Goal: Information Seeking & Learning: Learn about a topic

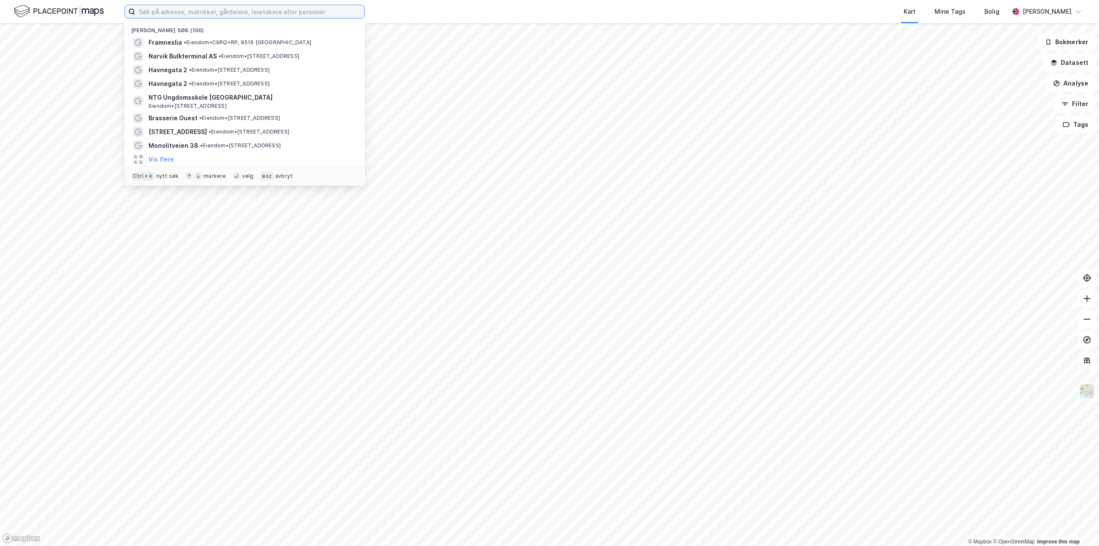
click at [255, 18] on input at bounding box center [249, 11] width 229 height 13
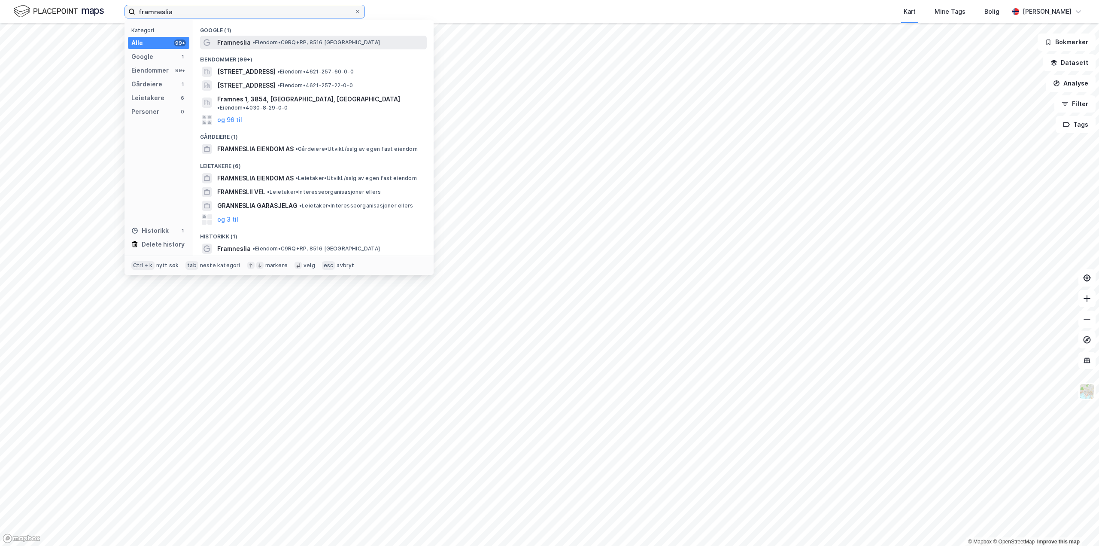
type input "framneslia"
click at [257, 39] on span "• Eiendom • C9RQ+RP, 8516 [GEOGRAPHIC_DATA]" at bounding box center [317, 42] width 128 height 7
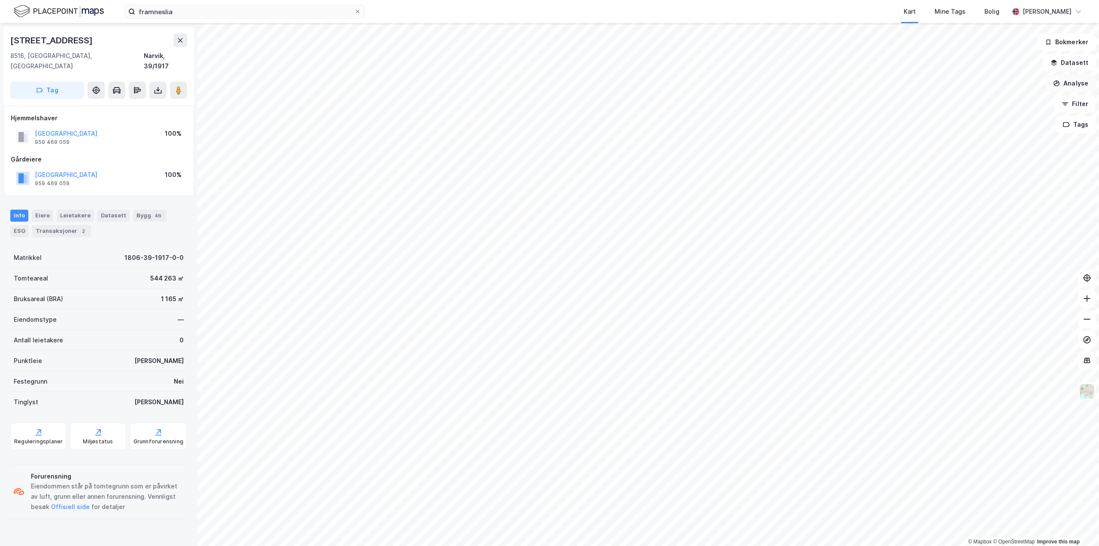
click at [1072, 85] on button "Analyse" at bounding box center [1071, 83] width 50 height 17
click at [994, 139] on div "Se demografi" at bounding box center [996, 136] width 75 height 7
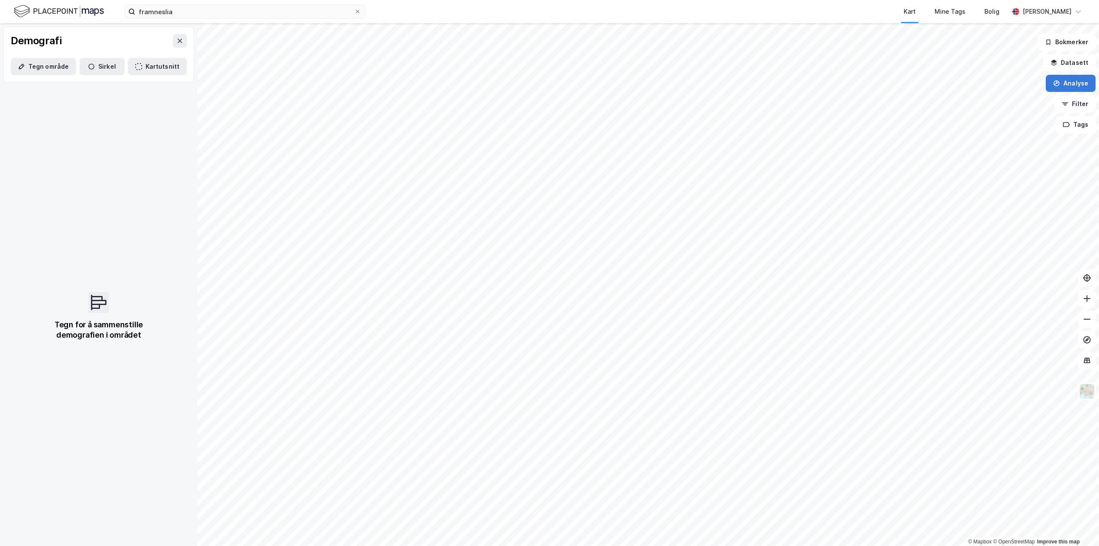
click at [1076, 81] on button "Analyse" at bounding box center [1071, 83] width 50 height 17
click at [1070, 59] on div "© Mapbox © OpenStreetMap Improve this map Demografi Tegn område Sirkel Kartutsn…" at bounding box center [549, 284] width 1099 height 523
click at [1075, 67] on button "Datasett" at bounding box center [1070, 62] width 52 height 17
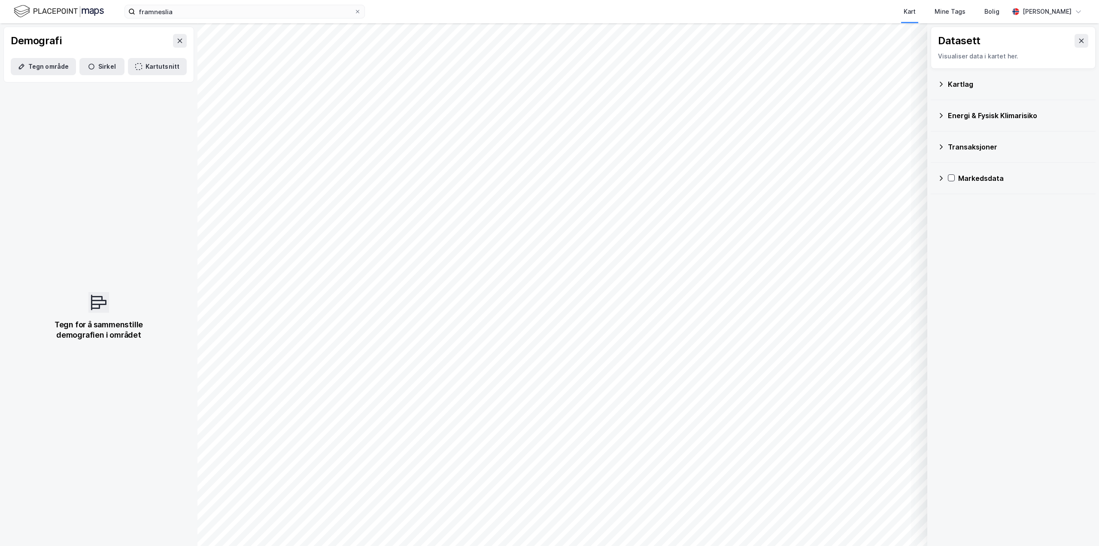
click at [953, 82] on div "Kartlag" at bounding box center [1018, 84] width 141 height 10
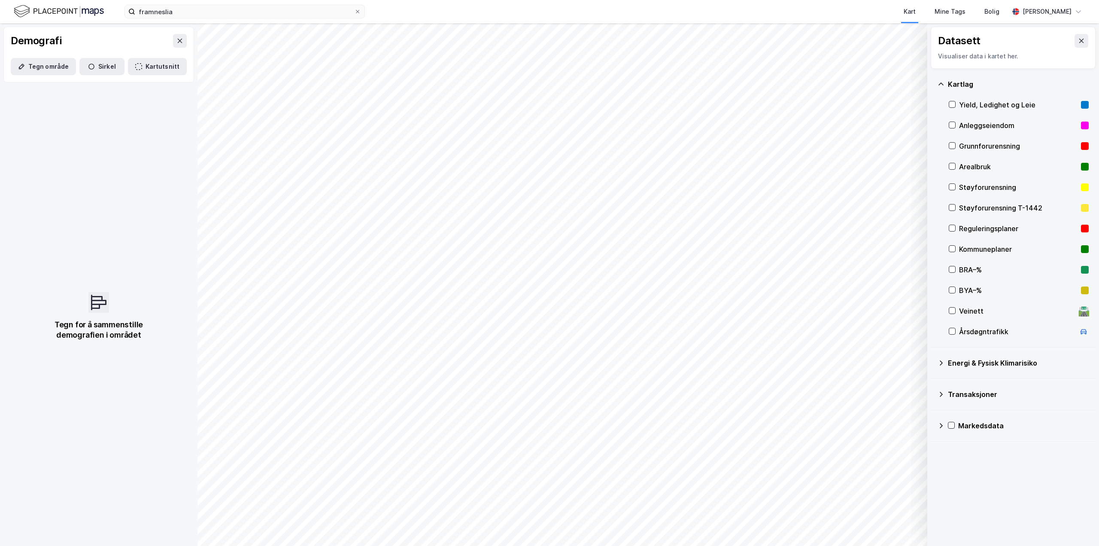
click at [944, 360] on icon at bounding box center [941, 362] width 7 height 7
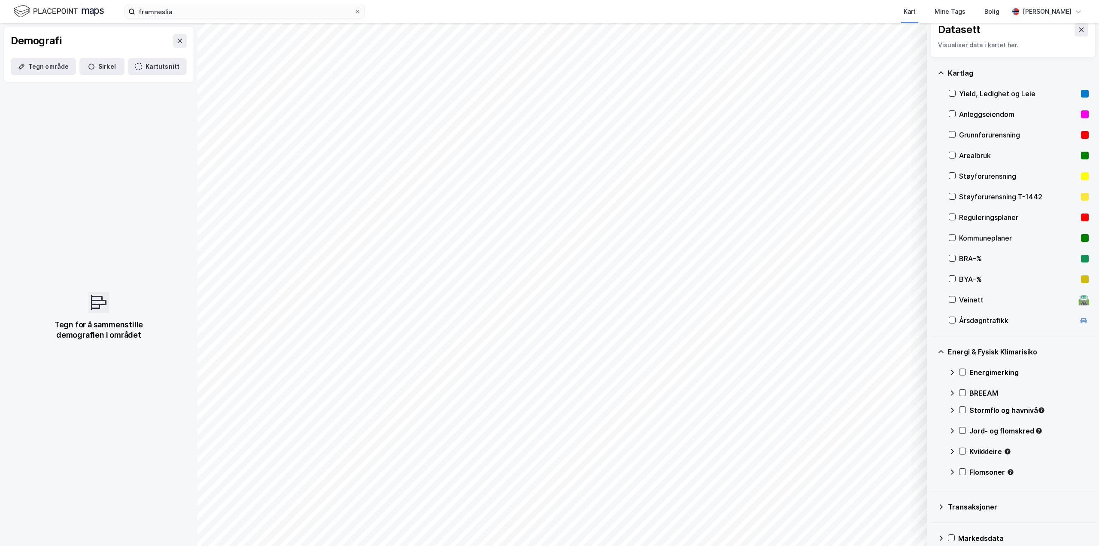
scroll to position [23, 0]
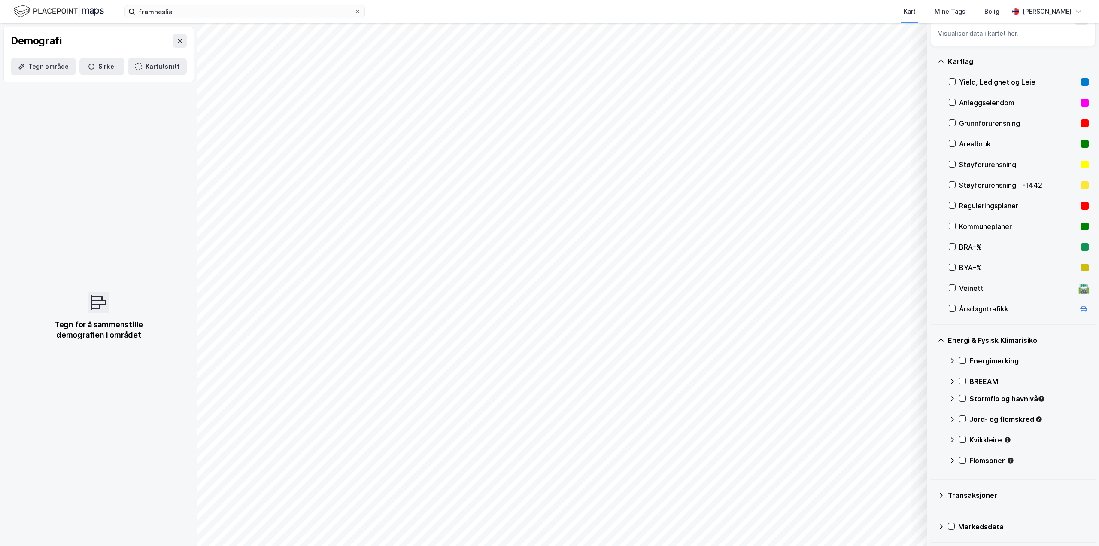
click at [949, 499] on div "Transaksjoner" at bounding box center [1018, 495] width 141 height 10
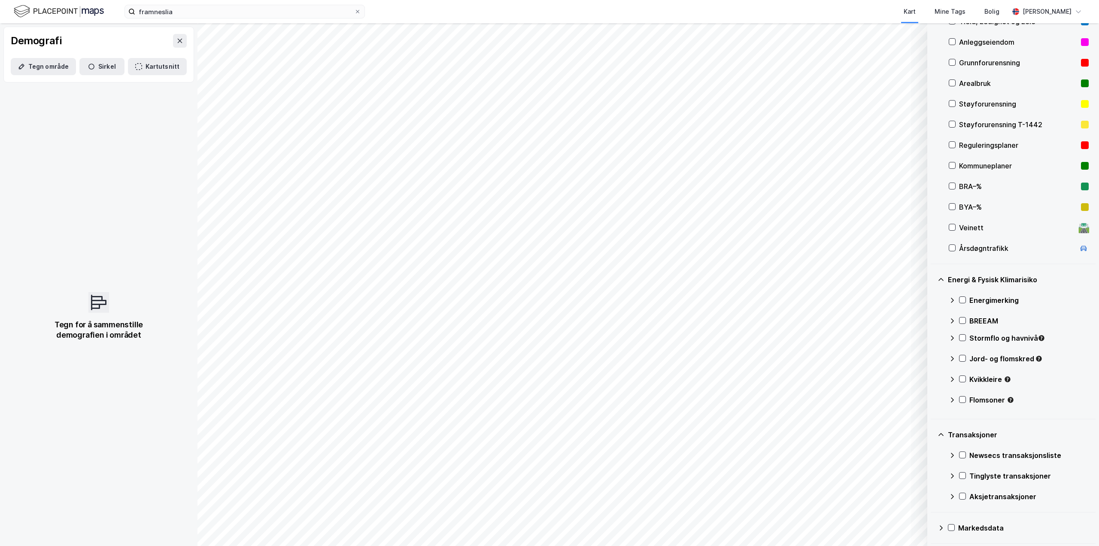
scroll to position [85, 0]
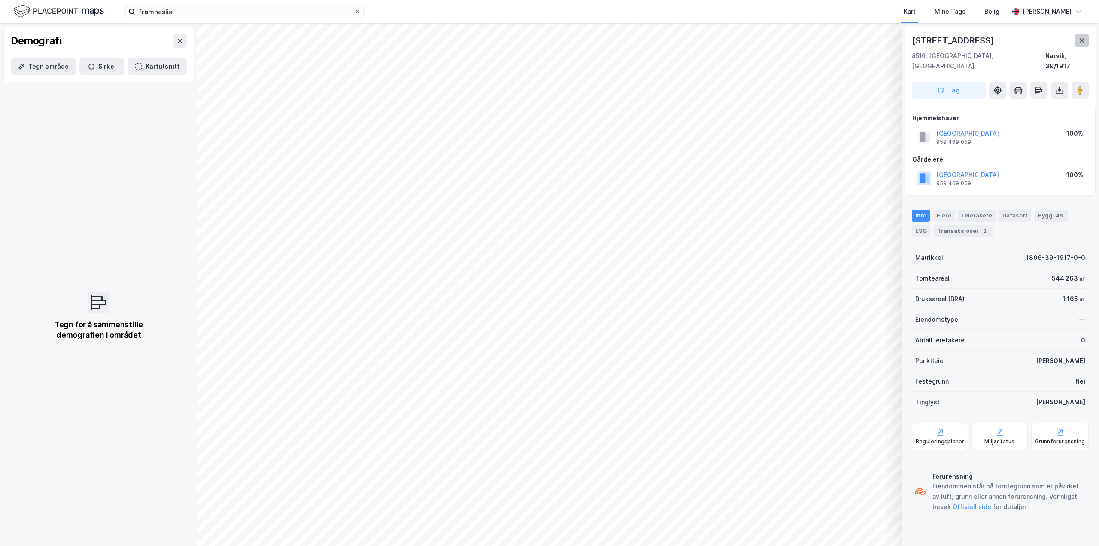
click at [1086, 40] on button at bounding box center [1082, 40] width 14 height 14
click at [977, 210] on div "Leietakere" at bounding box center [977, 216] width 37 height 12
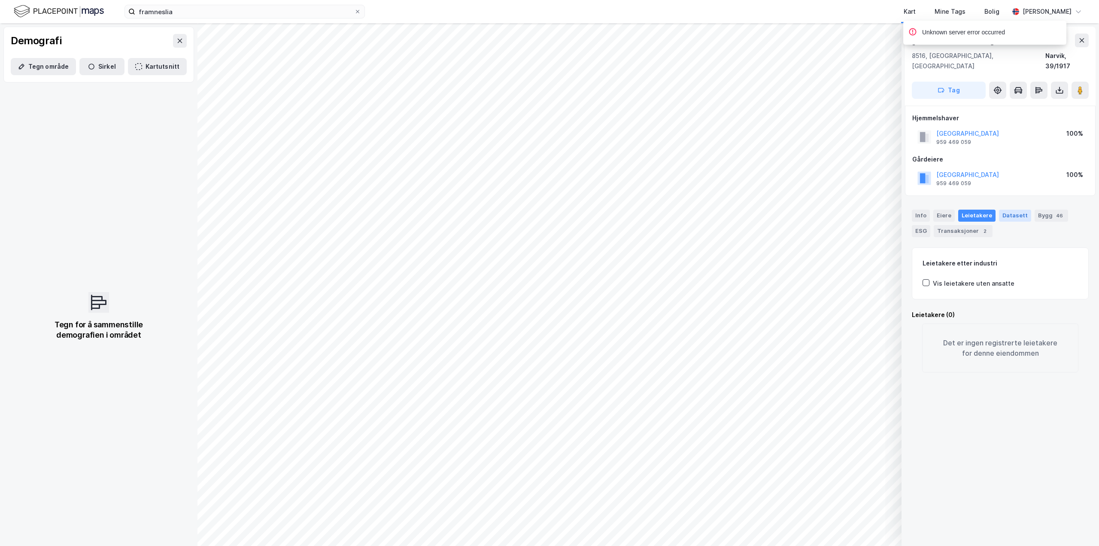
click at [1022, 210] on div "Datasett" at bounding box center [1015, 216] width 32 height 12
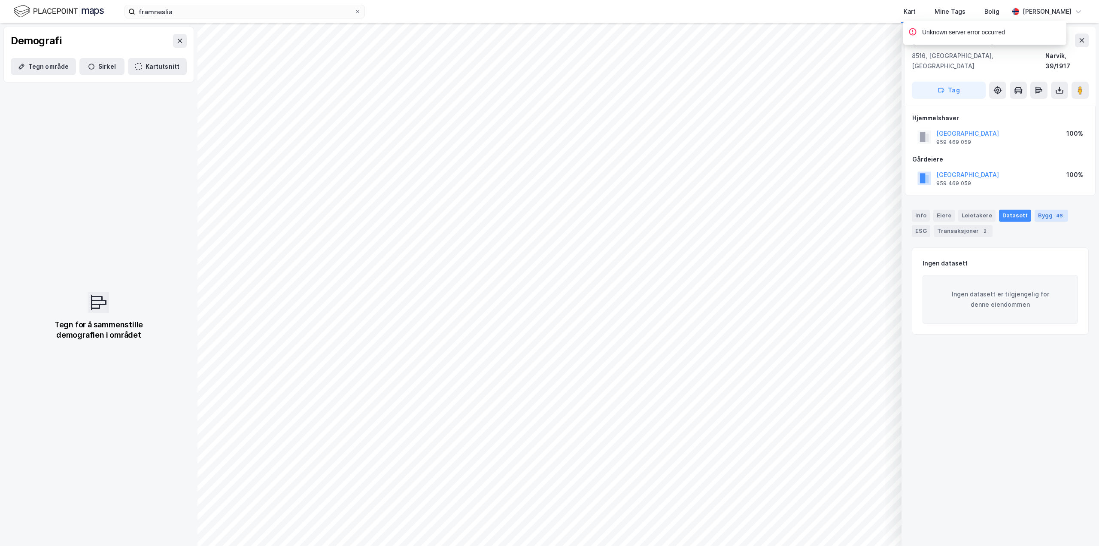
click at [1055, 211] on div "46" at bounding box center [1060, 215] width 10 height 9
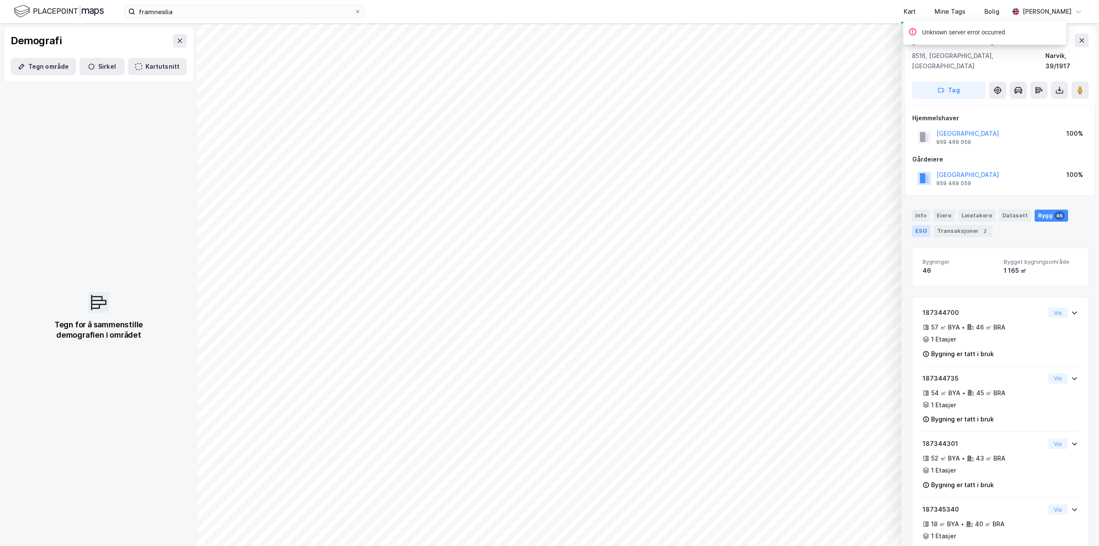
click at [931, 225] on div "ESG" at bounding box center [921, 231] width 18 height 12
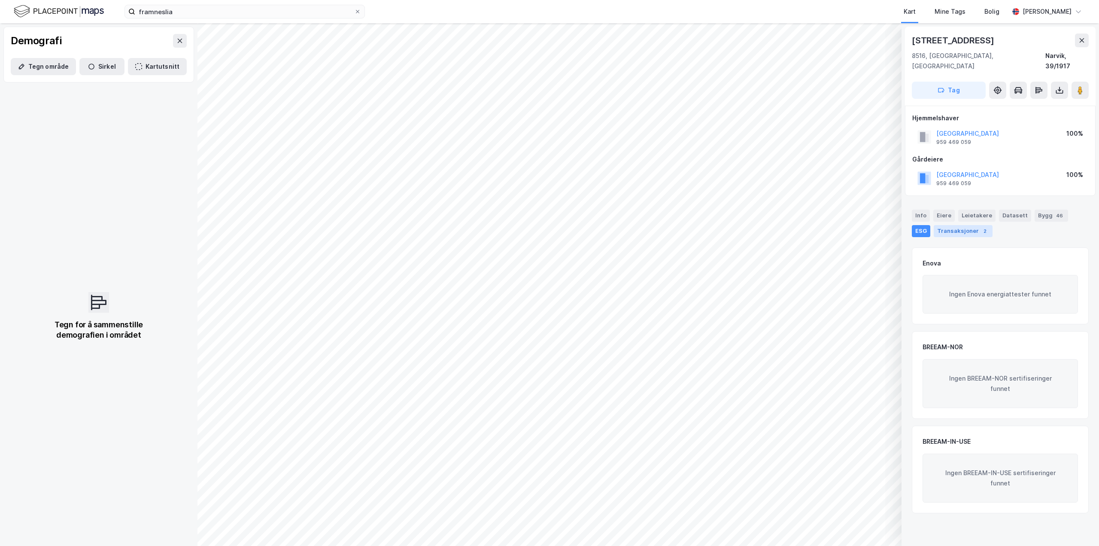
click at [940, 225] on div "Transaksjoner 2" at bounding box center [963, 231] width 59 height 12
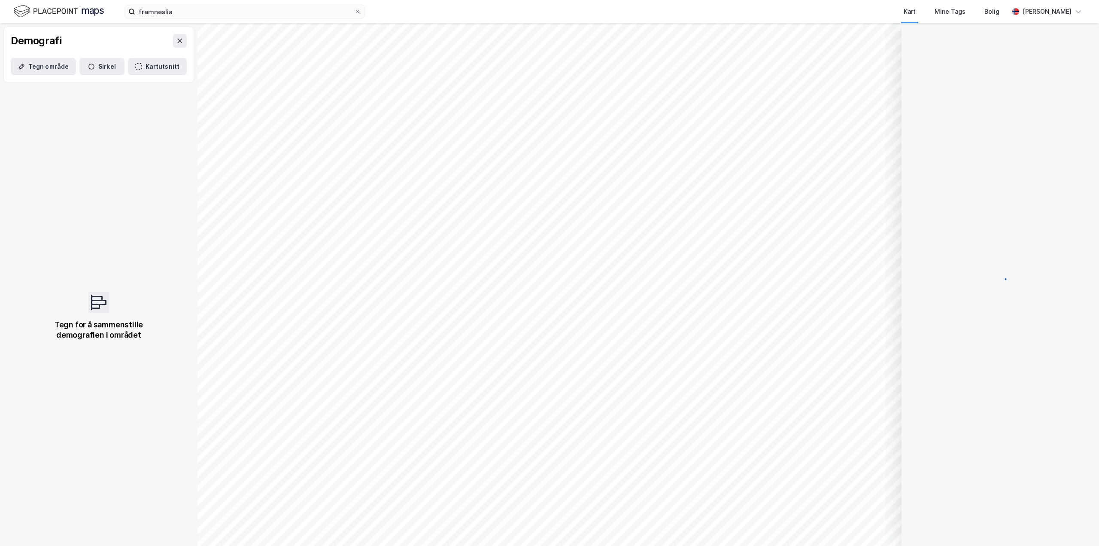
scroll to position [0, 0]
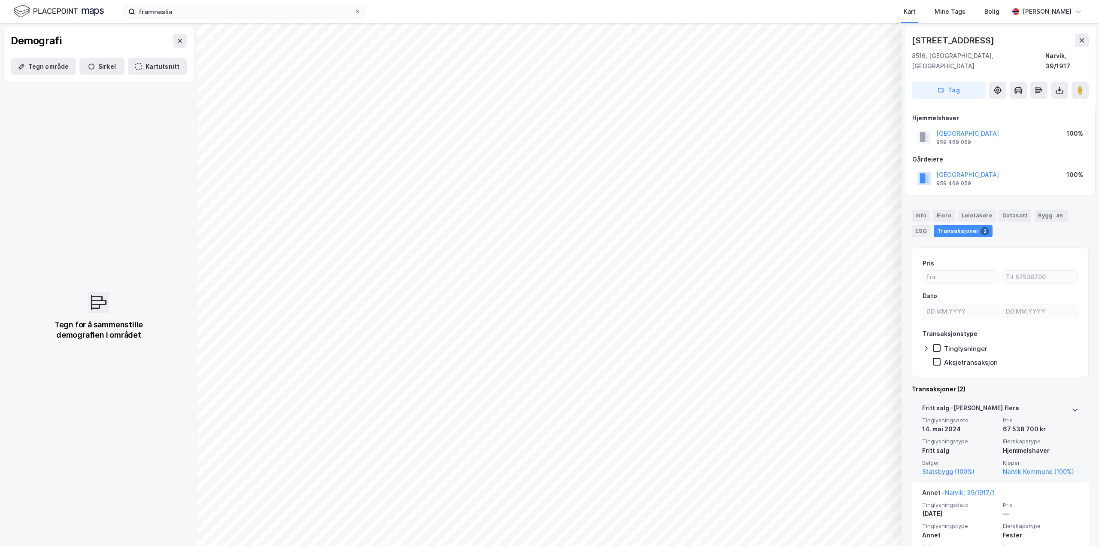
click at [1064, 403] on div "[PERSON_NAME] flere" at bounding box center [1000, 410] width 156 height 14
click at [1063, 403] on div "[PERSON_NAME] flere" at bounding box center [1000, 410] width 156 height 14
click at [1072, 406] on icon at bounding box center [1075, 409] width 7 height 7
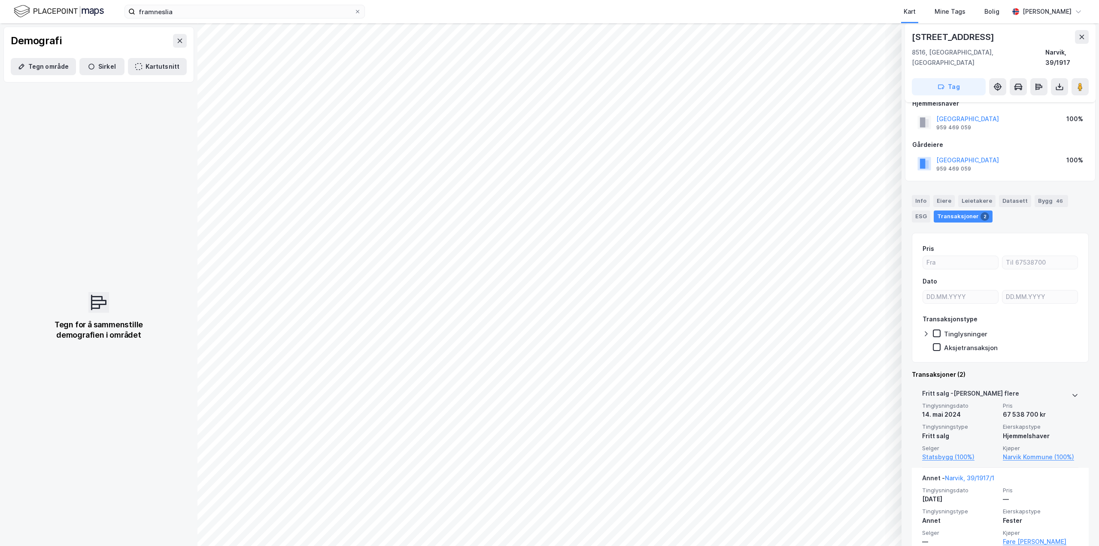
scroll to position [21, 0]
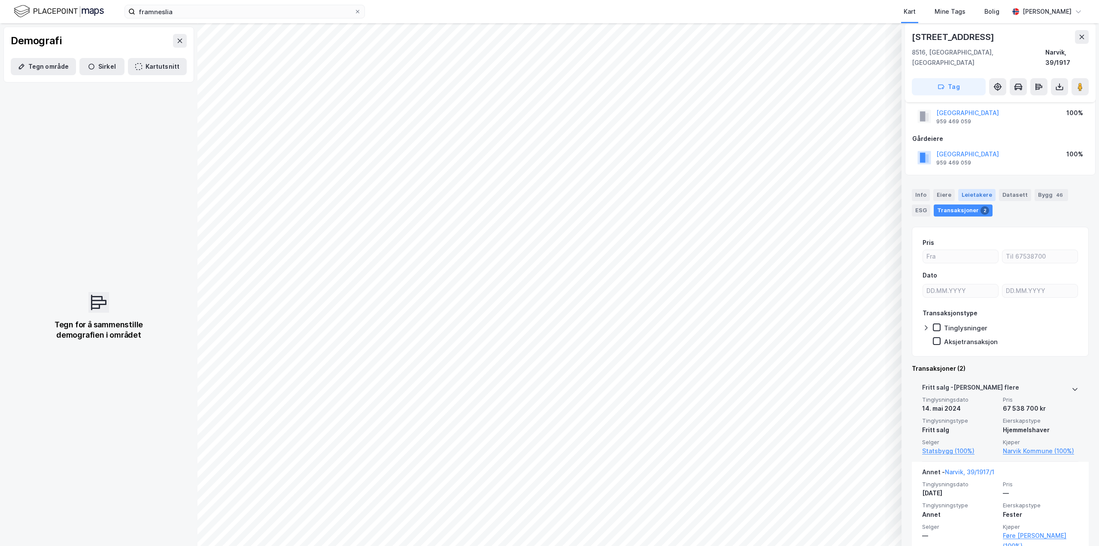
click at [973, 189] on div "Leietakere" at bounding box center [977, 195] width 37 height 12
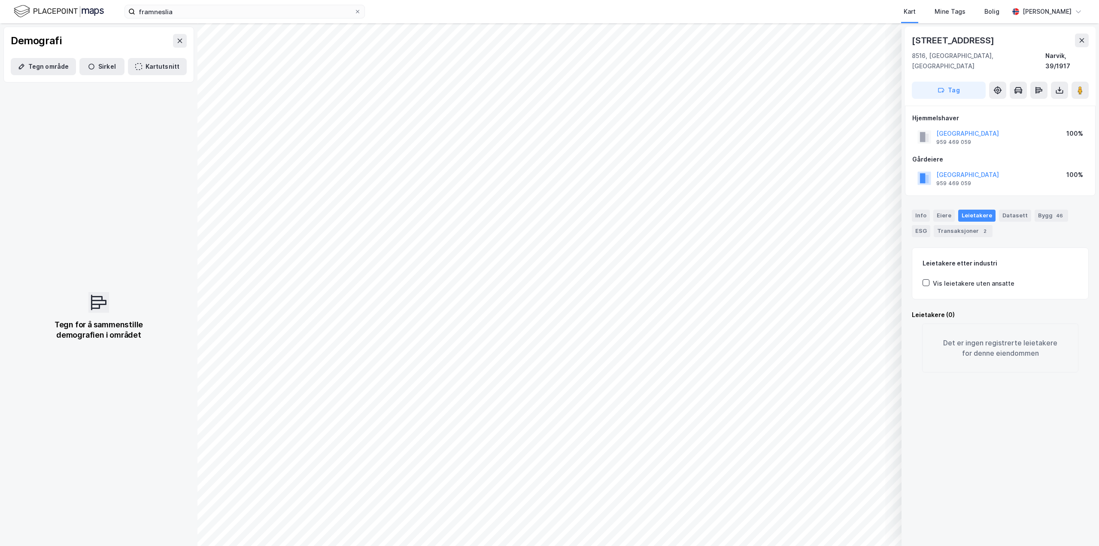
scroll to position [0, 0]
click at [953, 210] on div "Eiere" at bounding box center [944, 216] width 21 height 12
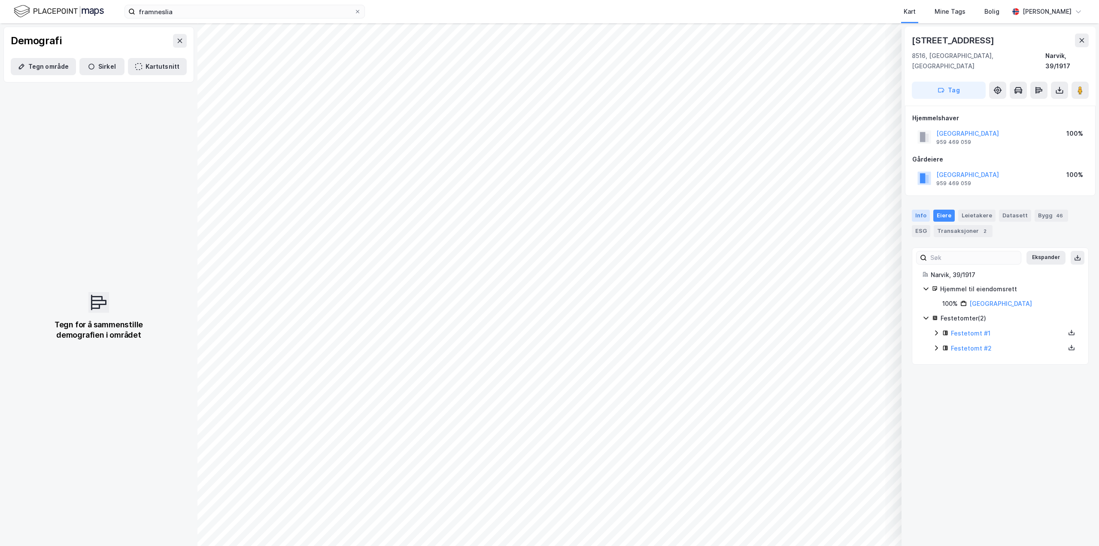
click at [923, 210] on div "Info" at bounding box center [921, 216] width 18 height 12
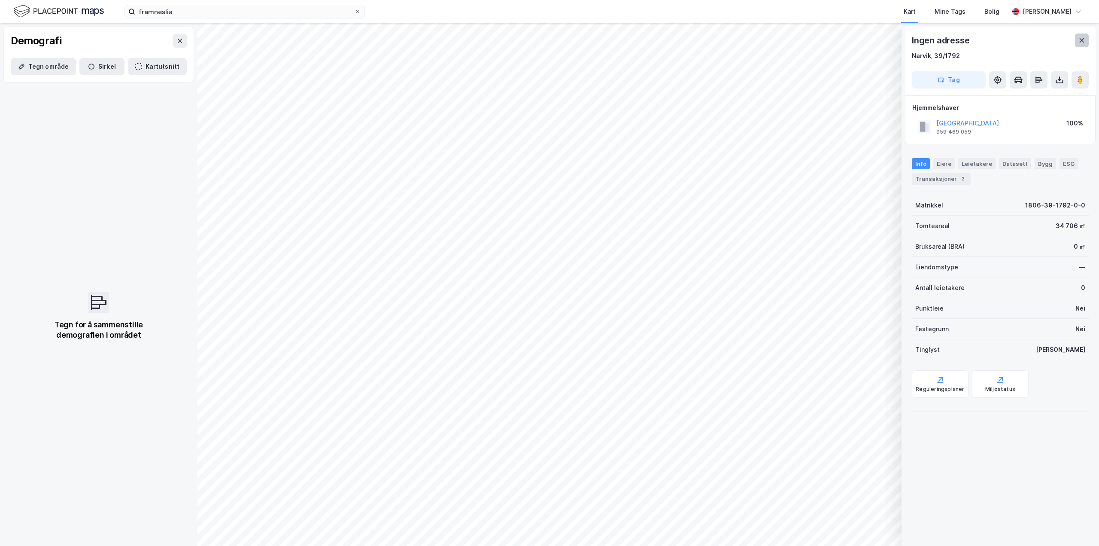
click at [1076, 37] on button at bounding box center [1082, 40] width 14 height 14
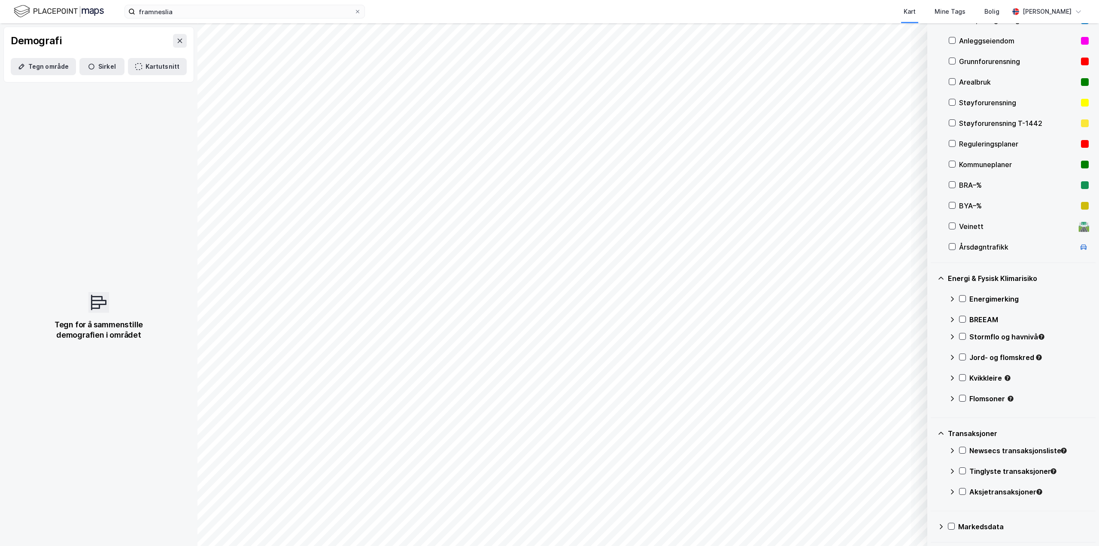
click at [961, 524] on div "Markedsdata" at bounding box center [1024, 526] width 131 height 10
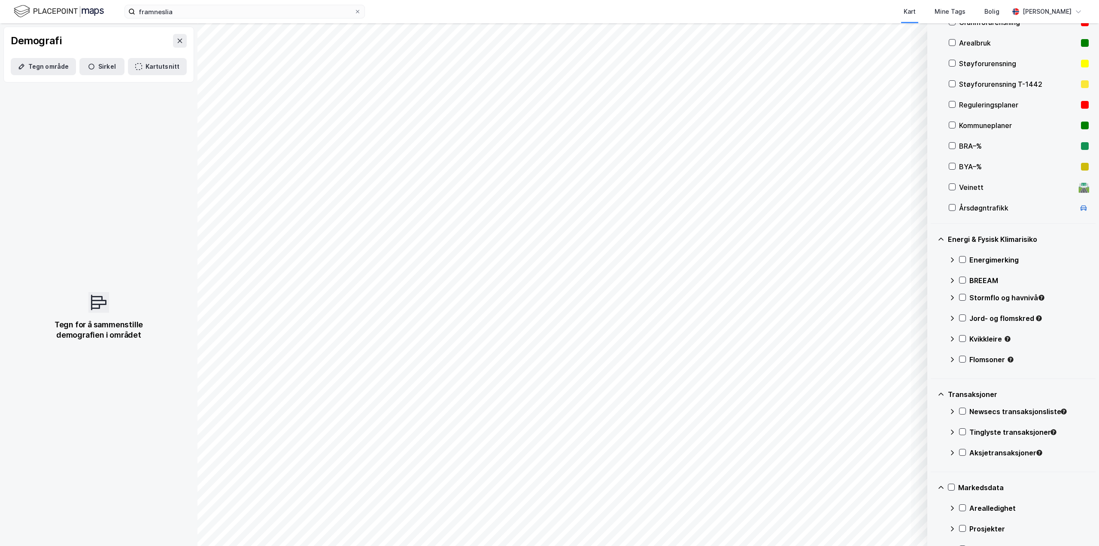
scroll to position [167, 0]
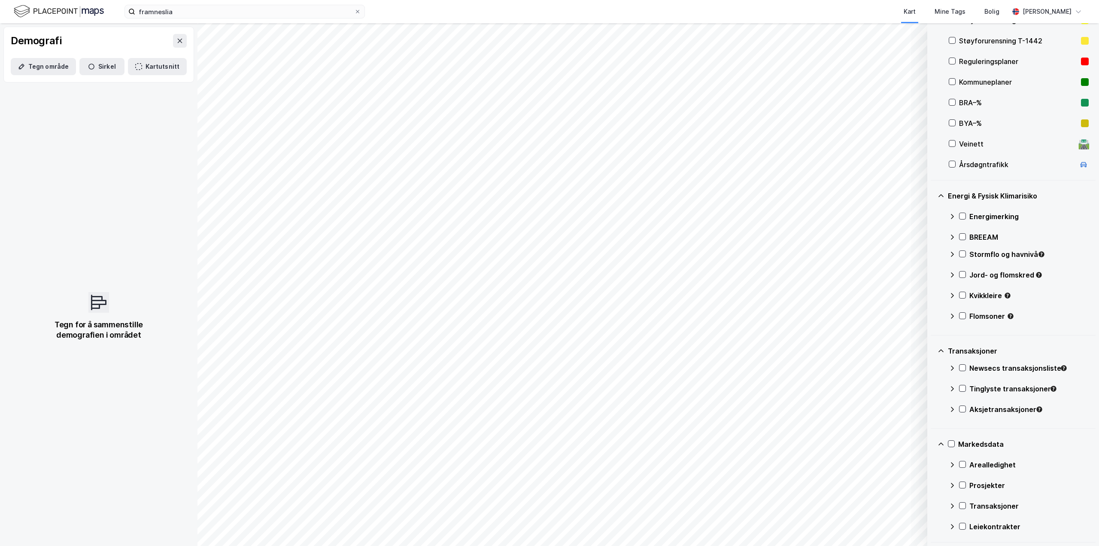
click at [949, 484] on icon at bounding box center [952, 485] width 7 height 7
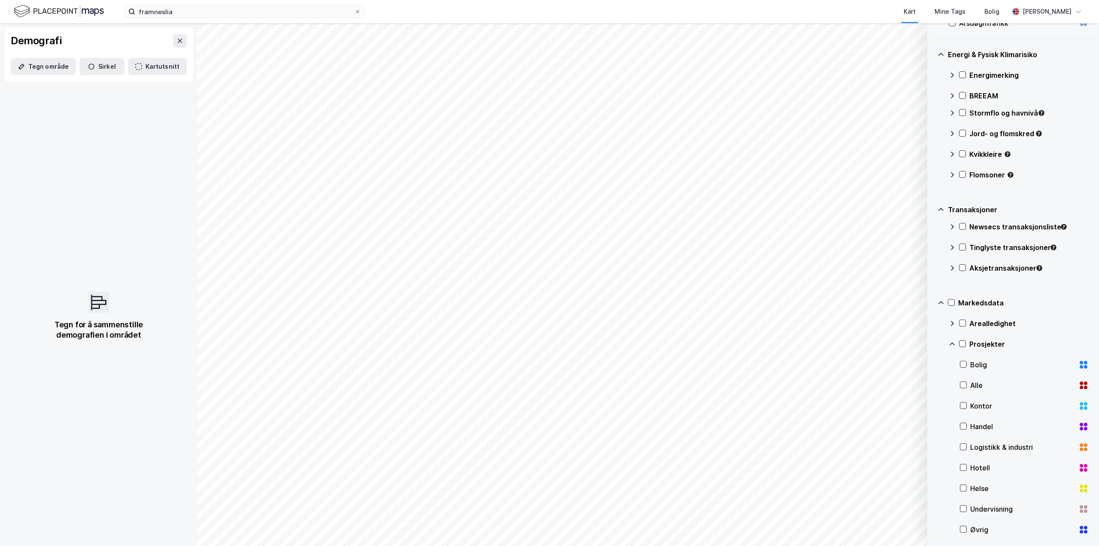
scroll to position [353, 0]
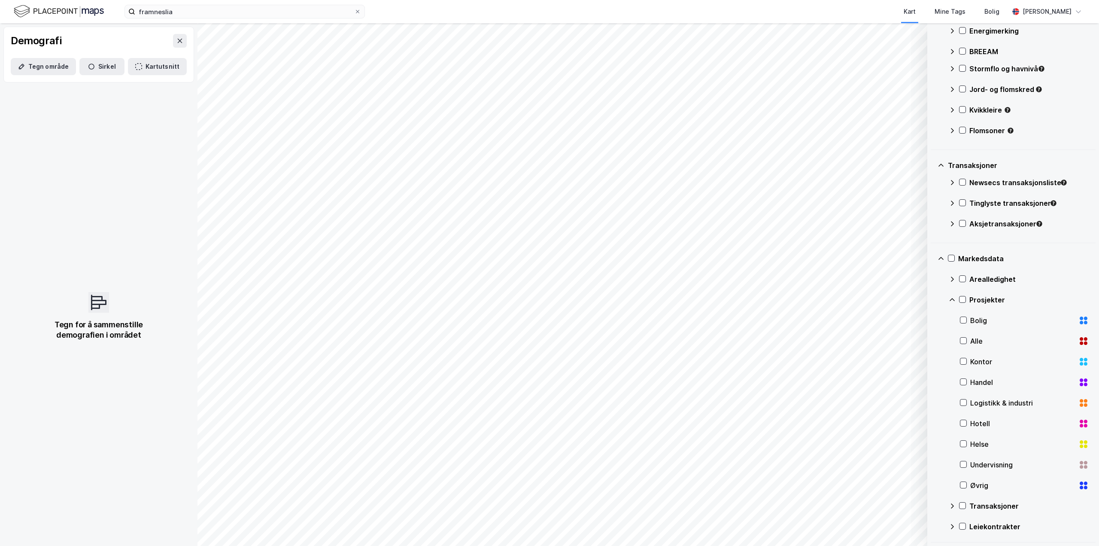
click at [952, 505] on icon at bounding box center [952, 505] width 7 height 7
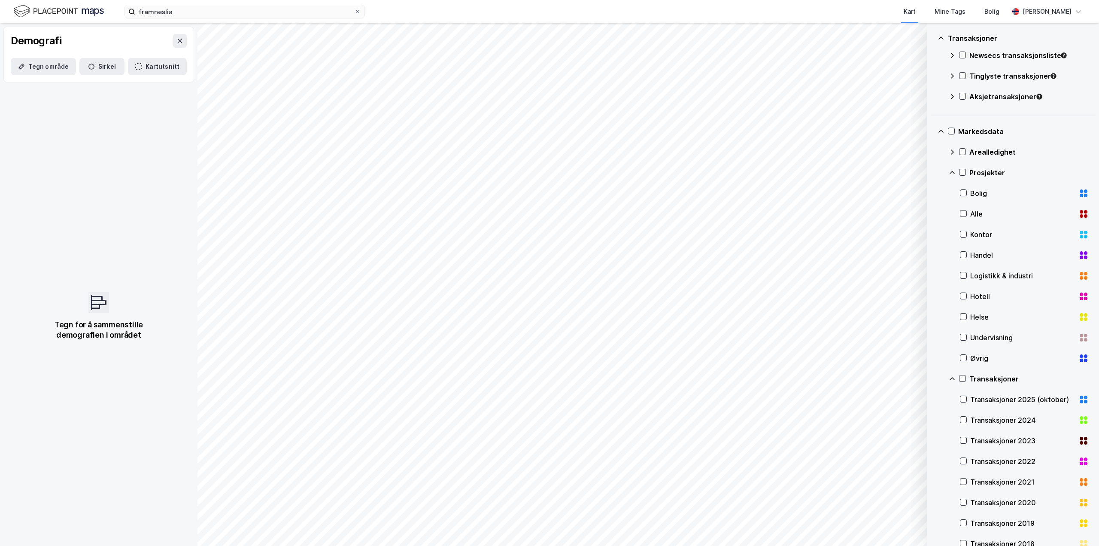
scroll to position [579, 0]
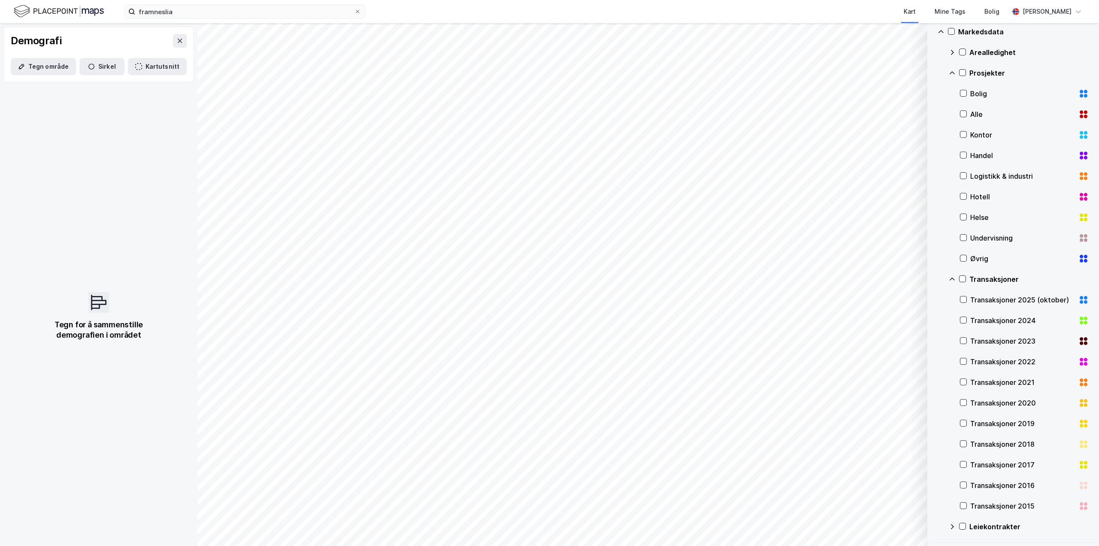
click at [955, 526] on icon at bounding box center [952, 526] width 7 height 7
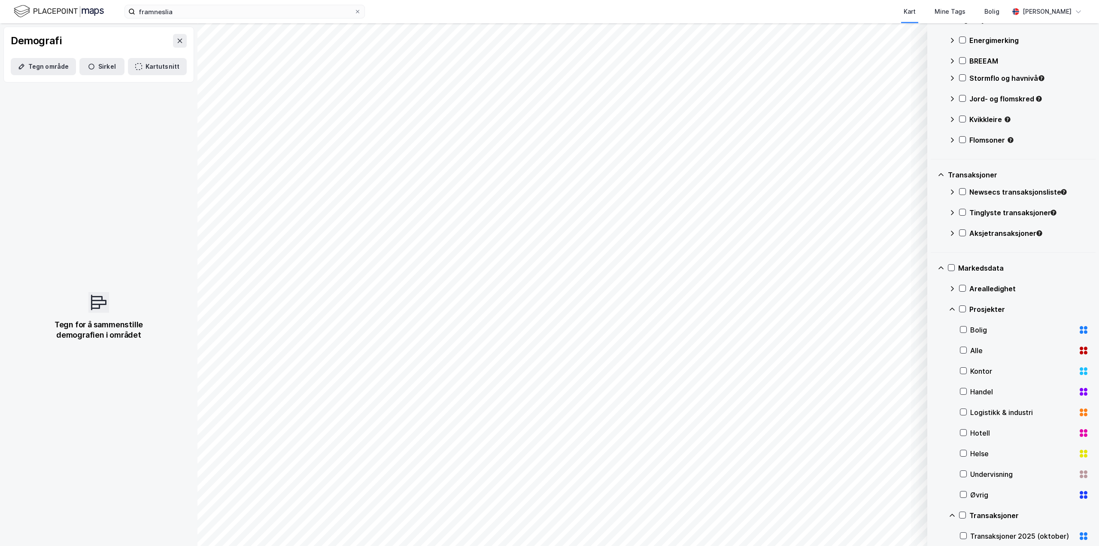
scroll to position [335, 0]
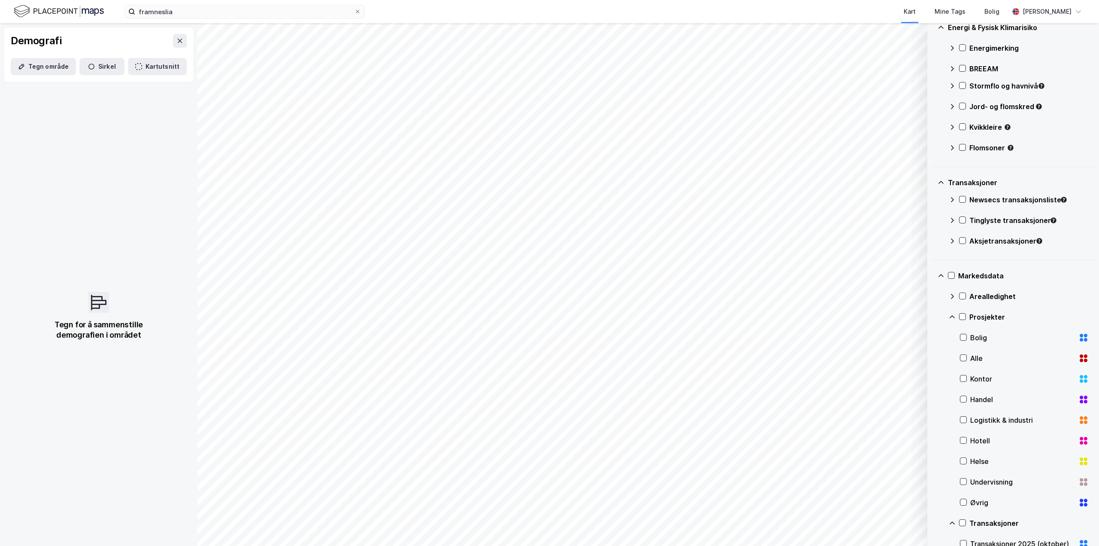
click at [953, 299] on icon at bounding box center [952, 296] width 7 height 7
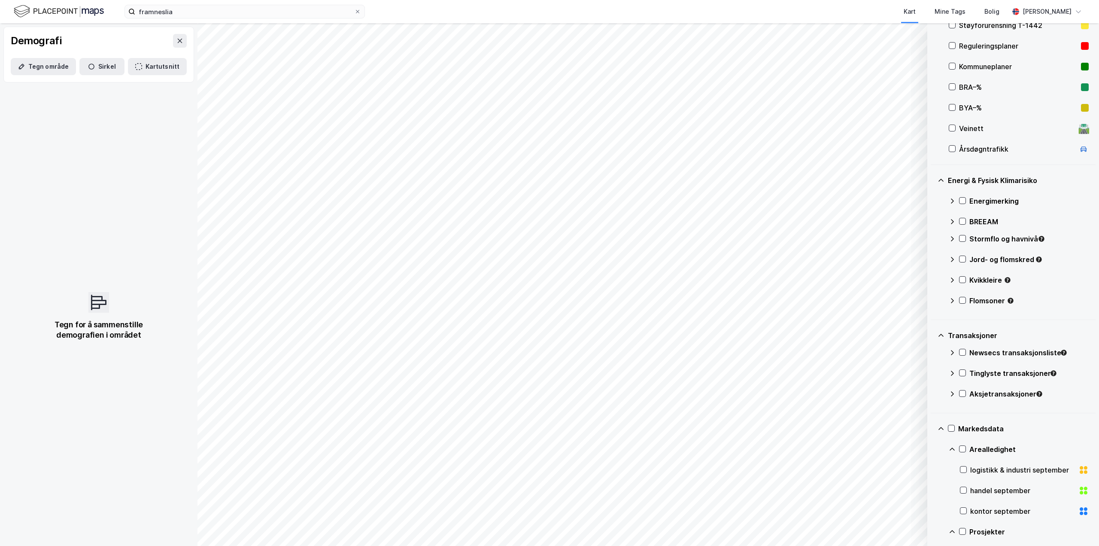
scroll to position [164, 0]
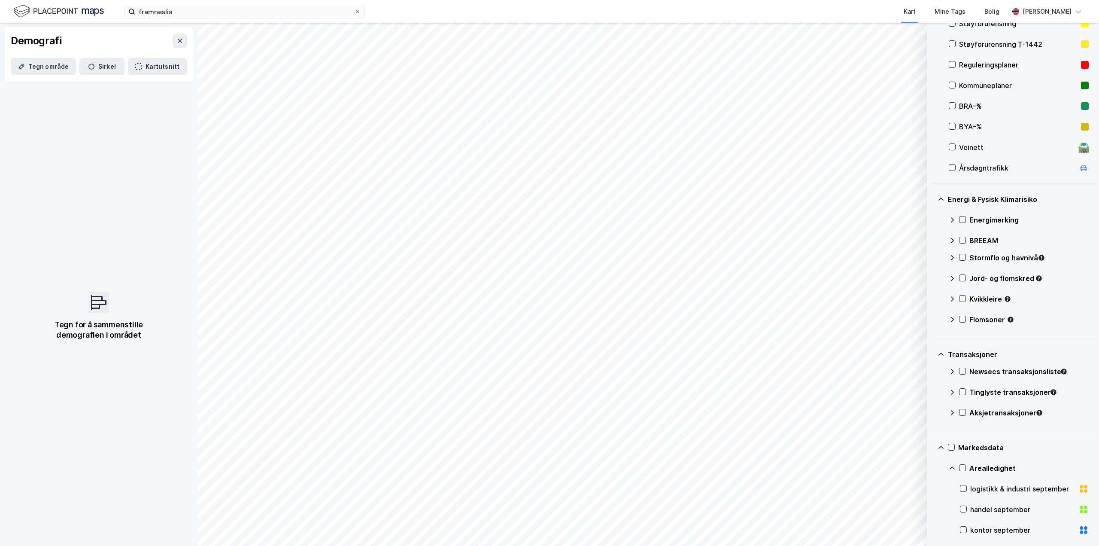
click at [951, 369] on icon at bounding box center [952, 371] width 7 height 7
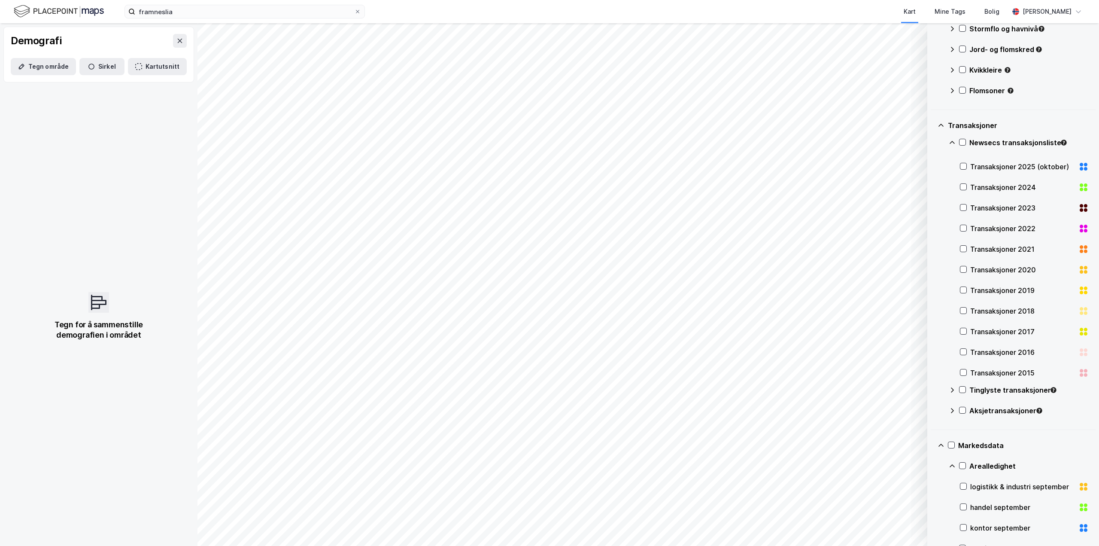
scroll to position [421, 0]
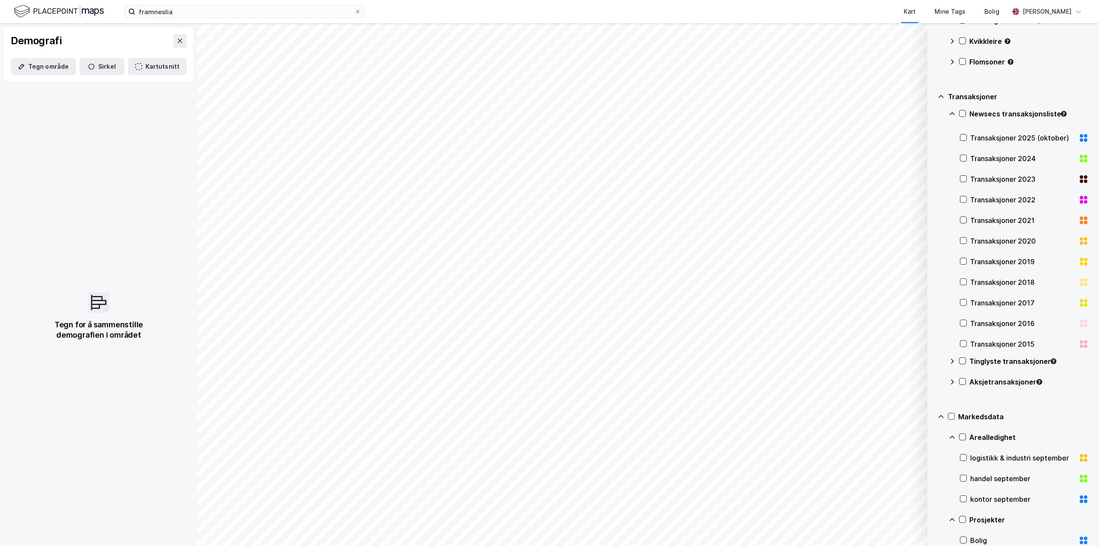
click at [951, 369] on div "Tinglyste transaksjoner" at bounding box center [1019, 364] width 140 height 21
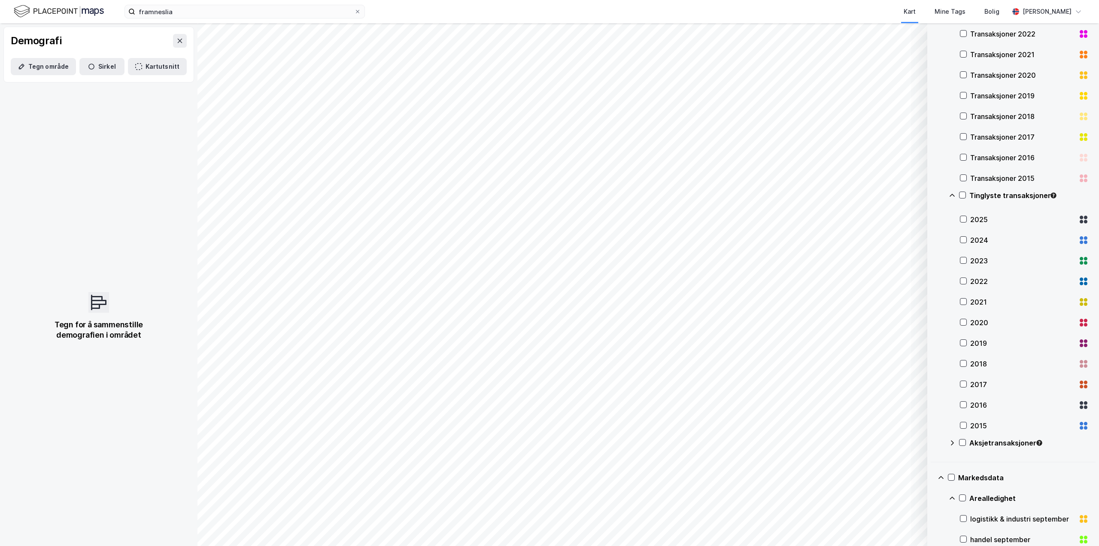
scroll to position [636, 0]
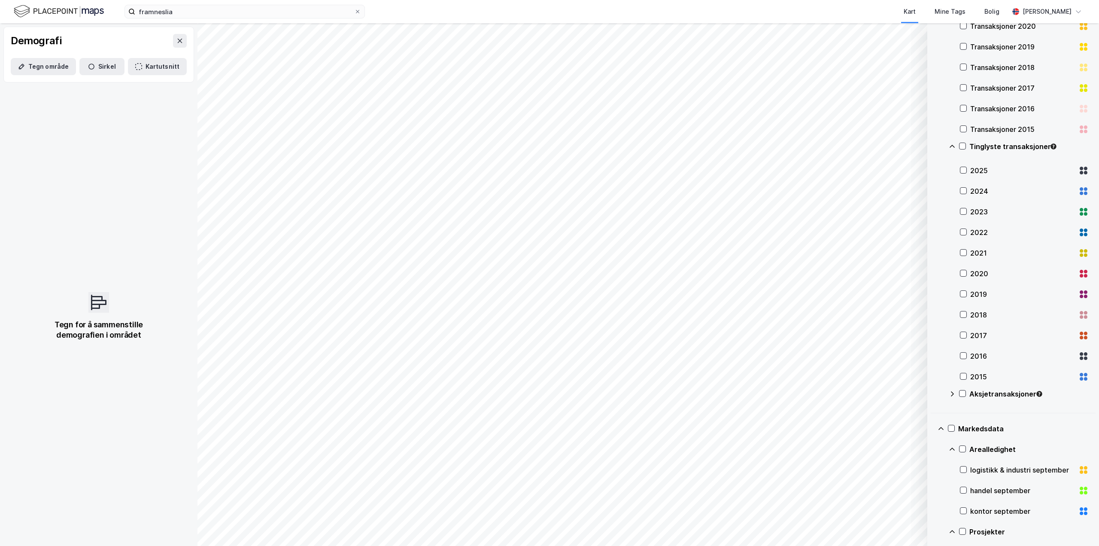
click at [951, 397] on div "Aksjetransaksjoner" at bounding box center [1019, 397] width 140 height 21
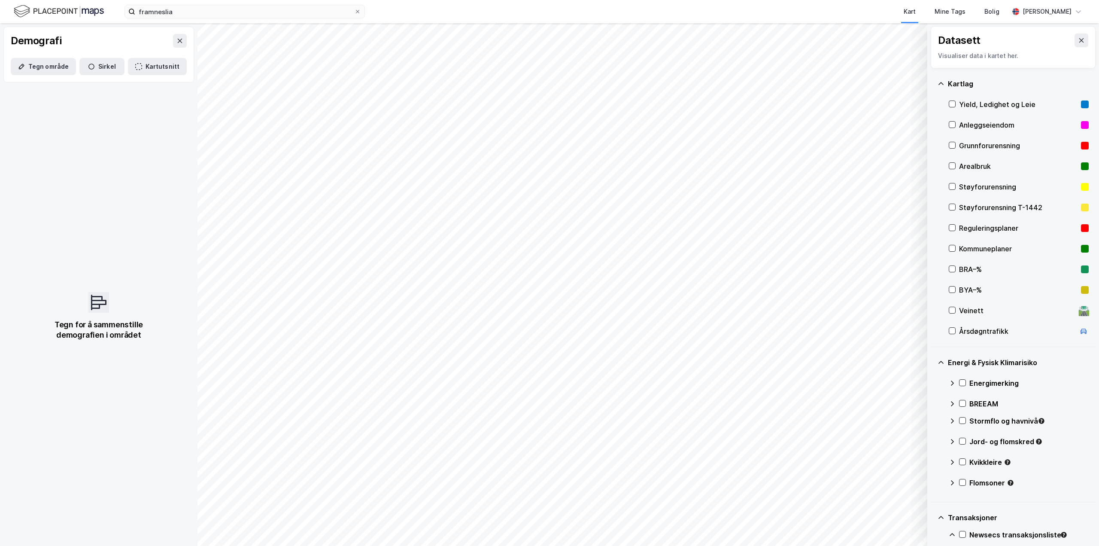
scroll to position [0, 0]
click at [950, 229] on icon at bounding box center [953, 228] width 6 height 6
click at [950, 227] on icon at bounding box center [953, 228] width 6 height 6
click at [949, 103] on div at bounding box center [952, 104] width 7 height 7
click at [177, 44] on icon at bounding box center [180, 40] width 7 height 7
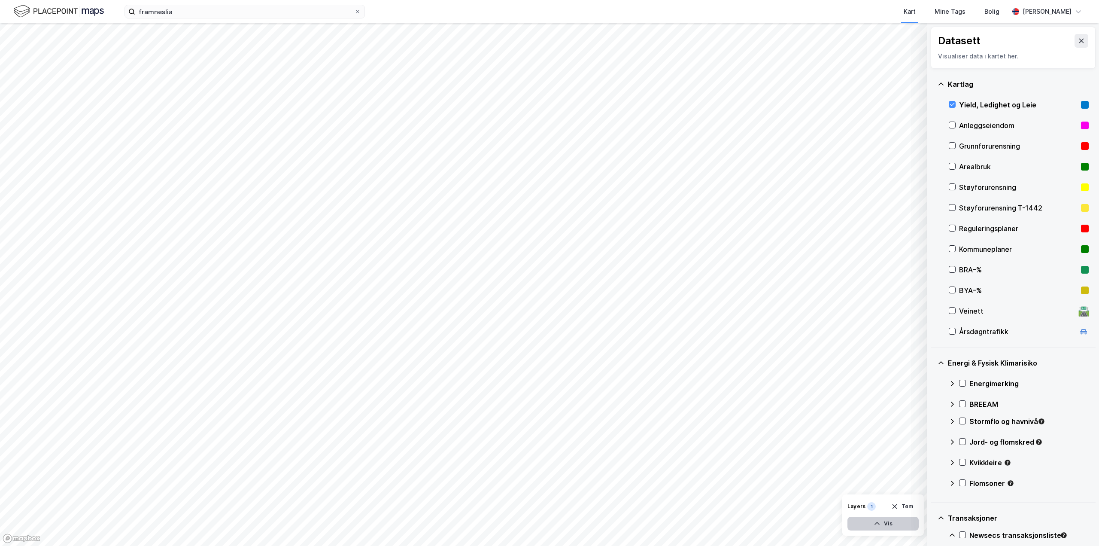
click at [887, 525] on button "Vis" at bounding box center [883, 524] width 71 height 14
click at [851, 502] on div "Dataset" at bounding box center [845, 501] width 53 height 7
click at [878, 509] on button at bounding box center [880, 505] width 14 height 14
click at [879, 506] on icon at bounding box center [879, 504] width 7 height 7
